Goal: Task Accomplishment & Management: Manage account settings

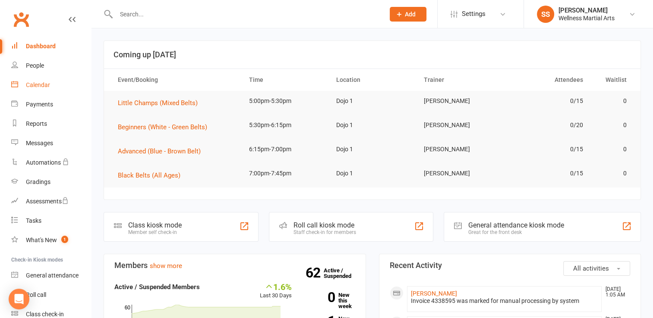
click at [41, 84] on div "Calendar" at bounding box center [38, 85] width 24 height 7
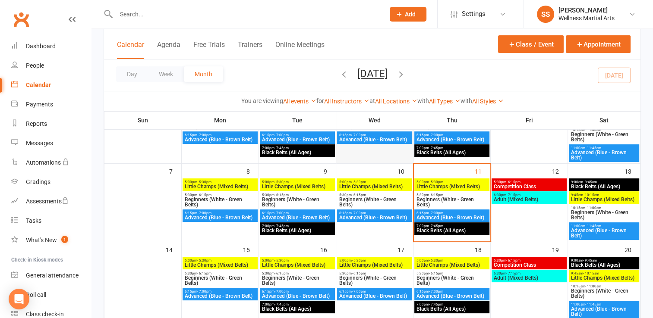
scroll to position [100, 0]
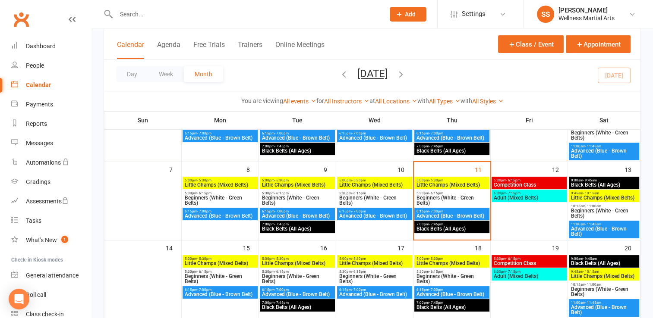
click at [375, 182] on span "Little Champs (Mixed Belts)" at bounding box center [375, 184] width 72 height 5
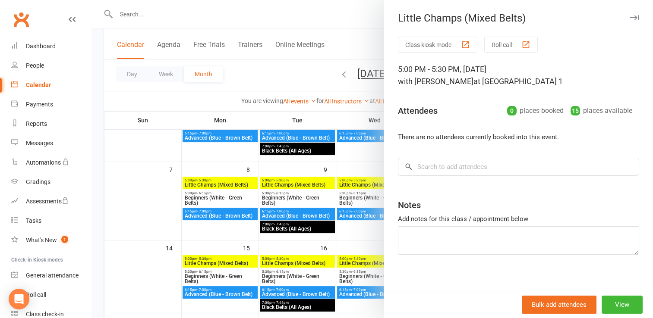
click at [364, 201] on div at bounding box center [371, 159] width 561 height 318
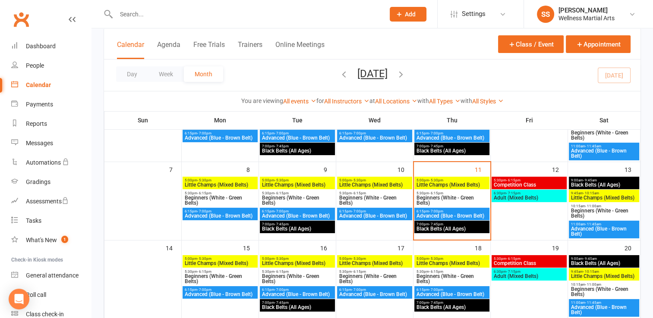
click at [364, 201] on span "Beginners (White - Green Belts)" at bounding box center [375, 200] width 72 height 10
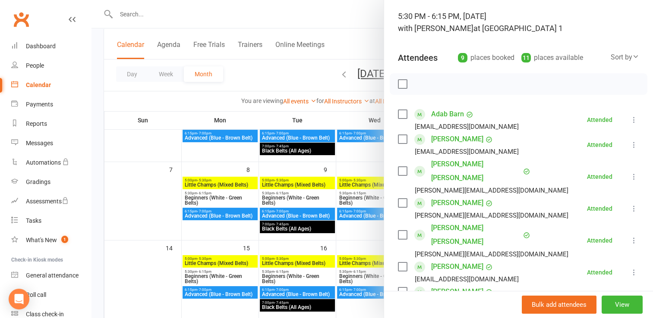
scroll to position [57, 0]
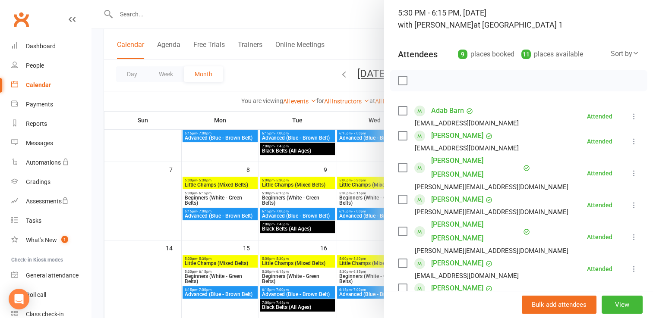
click at [357, 215] on div at bounding box center [371, 159] width 561 height 318
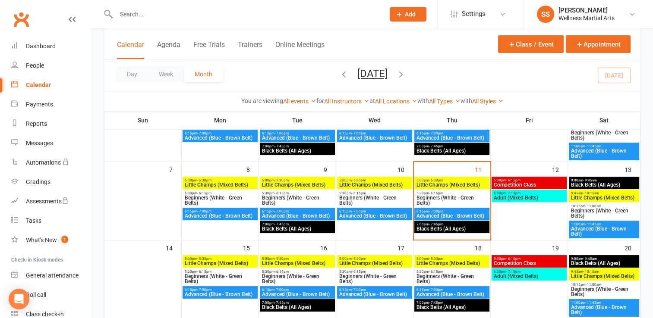
click at [357, 215] on span "Advanced (Blue - Brown Belt)" at bounding box center [375, 216] width 72 height 5
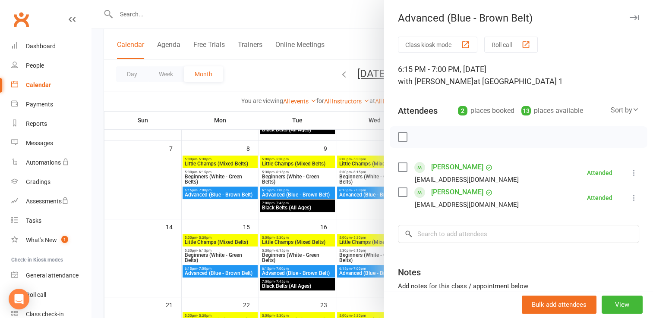
scroll to position [120, 0]
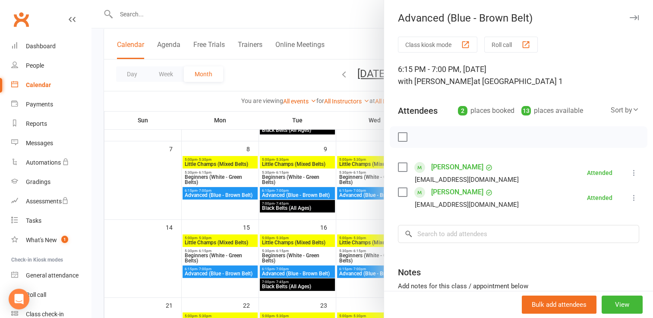
click at [352, 215] on div at bounding box center [371, 159] width 561 height 318
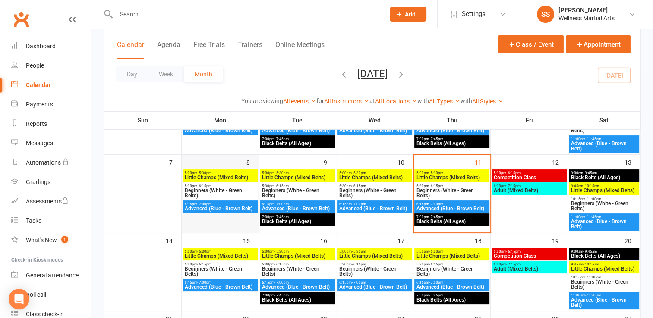
scroll to position [117, 0]
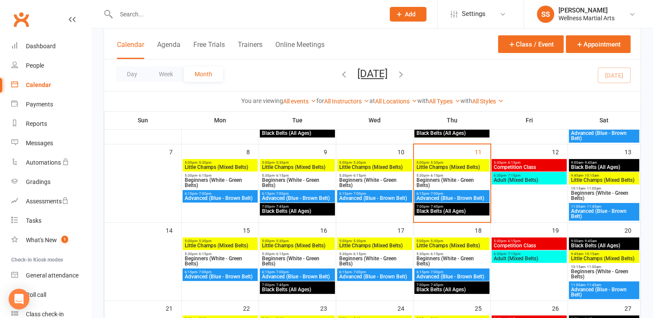
click at [296, 182] on span "Beginners (White - Green Belts)" at bounding box center [297, 183] width 72 height 10
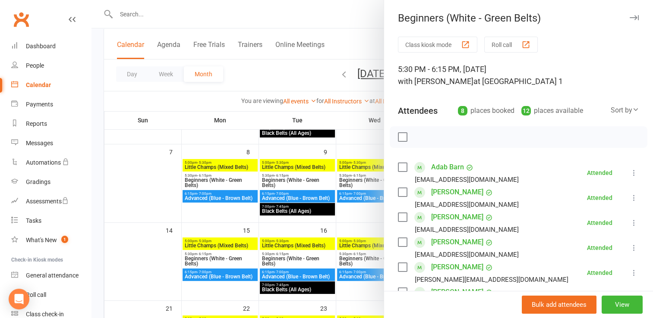
click at [298, 198] on div at bounding box center [371, 159] width 561 height 318
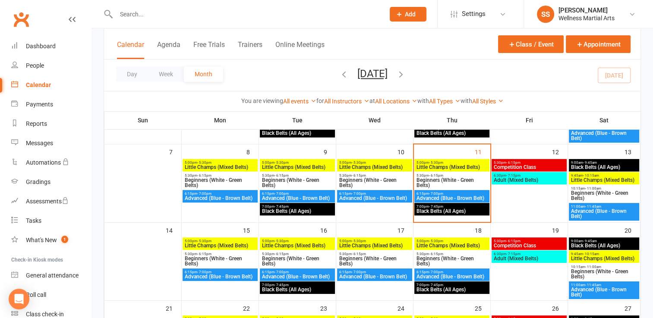
click at [295, 183] on span "Beginners (White - Green Belts)" at bounding box center [297, 183] width 72 height 10
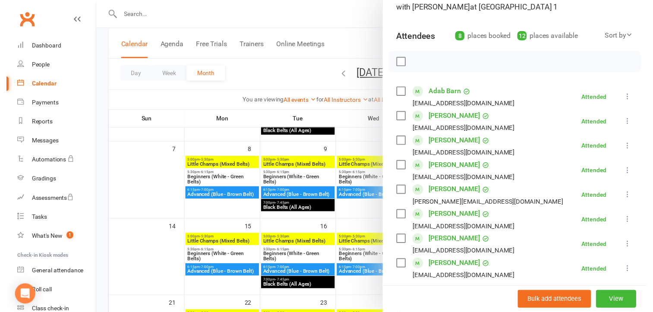
scroll to position [74, 0]
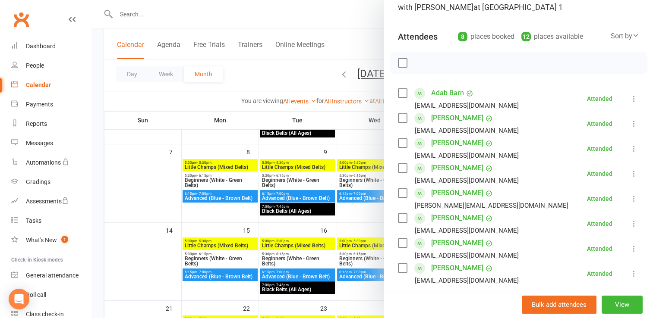
click at [204, 191] on div at bounding box center [371, 159] width 561 height 318
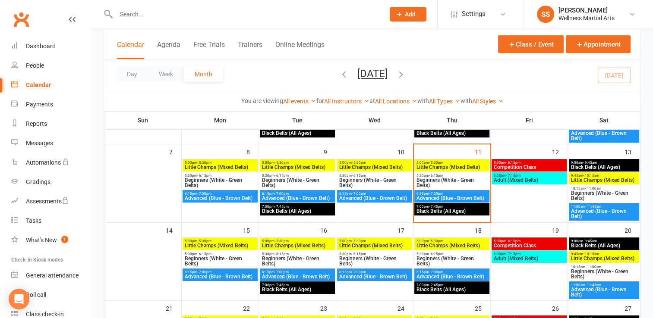
click at [203, 198] on span "Advanced (Blue - Brown Belt)" at bounding box center [220, 198] width 72 height 5
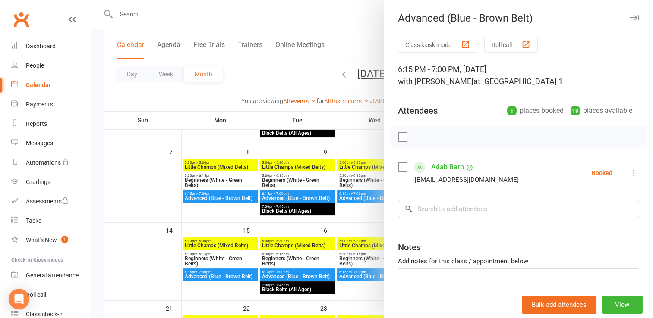
click at [629, 174] on icon at bounding box center [633, 173] width 9 height 9
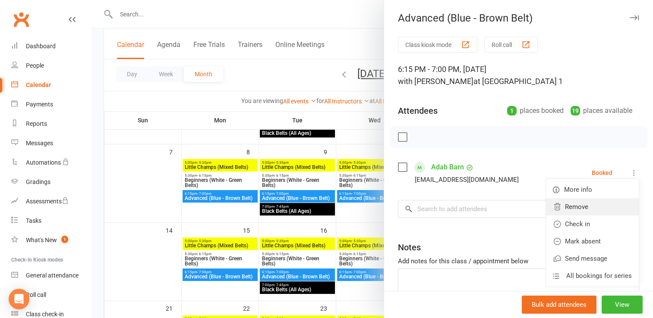
click at [565, 206] on link "Remove" at bounding box center [592, 206] width 93 height 17
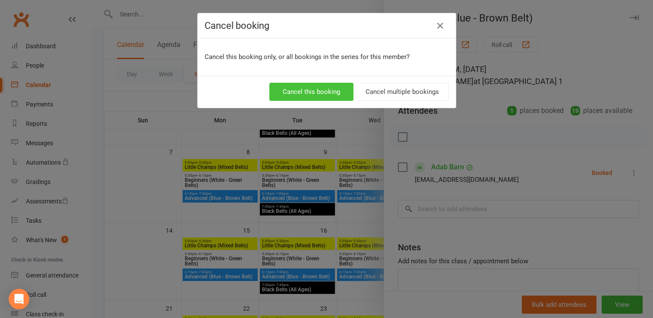
click at [317, 83] on button "Cancel this booking" at bounding box center [311, 92] width 84 height 18
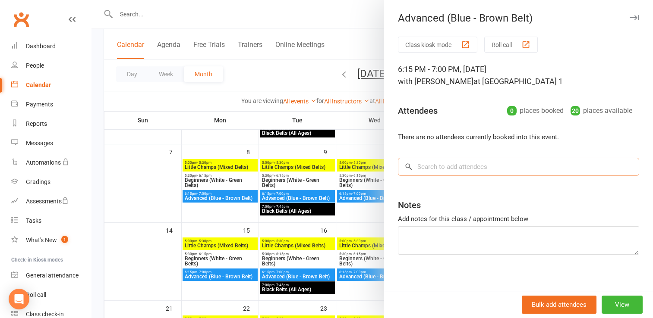
click at [438, 164] on input "search" at bounding box center [518, 167] width 241 height 18
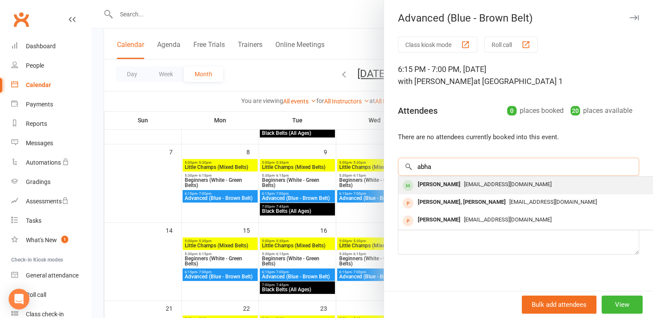
type input "abha"
click at [441, 186] on div "[PERSON_NAME]" at bounding box center [439, 185] width 50 height 13
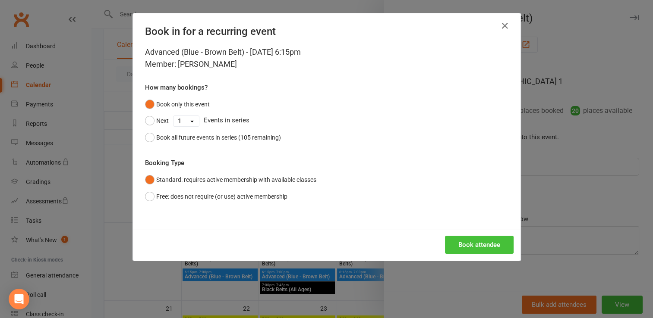
click at [480, 244] on button "Book attendee" at bounding box center [479, 245] width 69 height 18
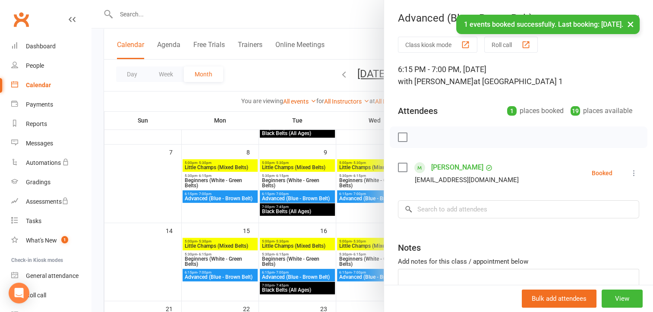
click at [399, 139] on label at bounding box center [402, 137] width 9 height 9
click at [420, 135] on icon "button" at bounding box center [421, 136] width 9 height 9
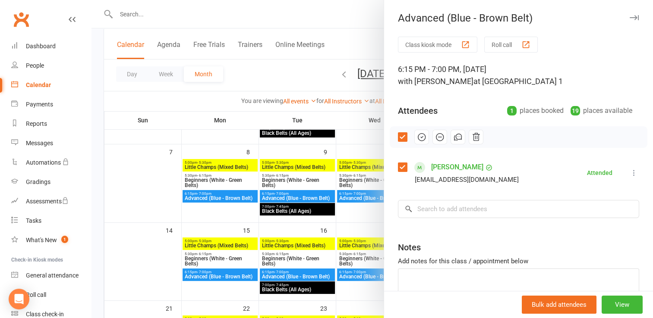
click at [202, 181] on div at bounding box center [371, 159] width 561 height 318
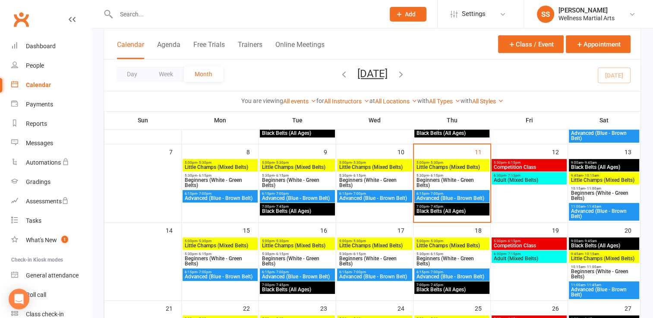
click at [202, 181] on span "Beginners (White - Green Belts)" at bounding box center [220, 183] width 72 height 10
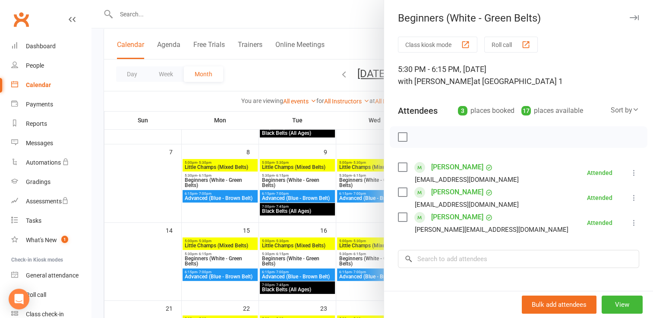
click at [198, 198] on div at bounding box center [371, 159] width 561 height 318
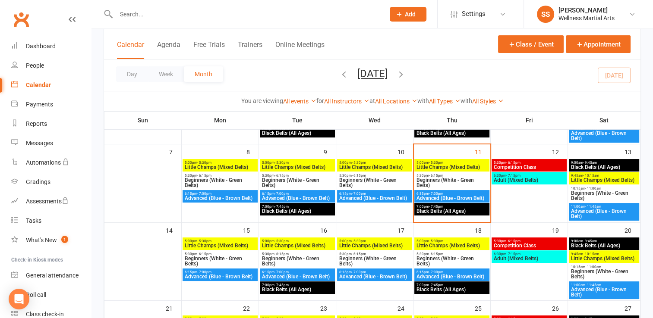
click at [198, 198] on span "Advanced (Blue - Brown Belt)" at bounding box center [220, 198] width 72 height 5
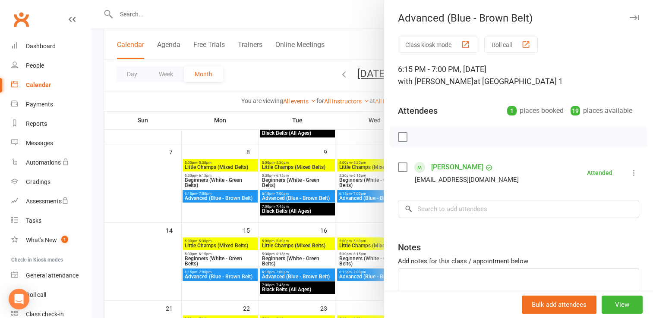
click at [357, 192] on div at bounding box center [371, 159] width 561 height 318
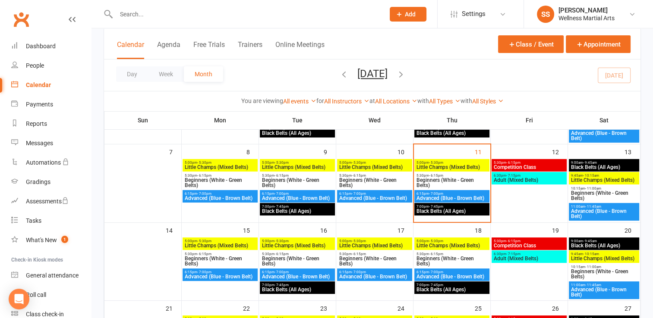
click at [449, 165] on span "Little Champs (Mixed Belts)" at bounding box center [452, 167] width 72 height 5
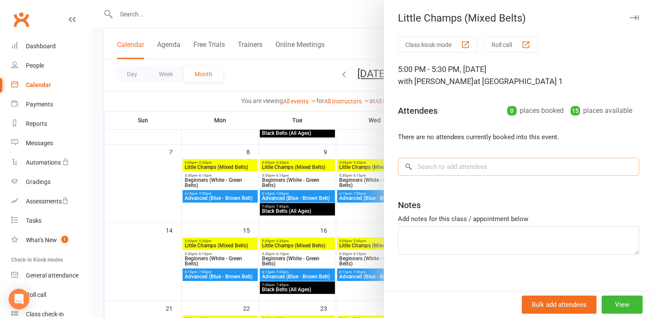
click at [461, 165] on input "search" at bounding box center [518, 167] width 241 height 18
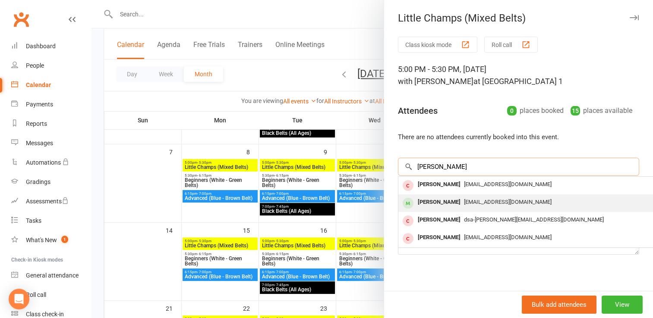
type input "[PERSON_NAME]"
click at [462, 207] on div "[EMAIL_ADDRESS][DOMAIN_NAME]" at bounding box center [527, 202] width 251 height 13
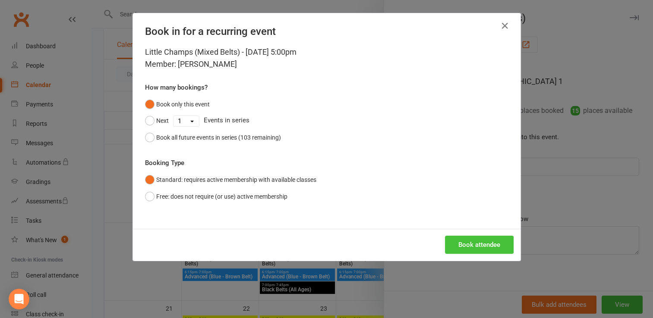
click at [477, 241] on button "Book attendee" at bounding box center [479, 245] width 69 height 18
